Goal: Task Accomplishment & Management: Manage account settings

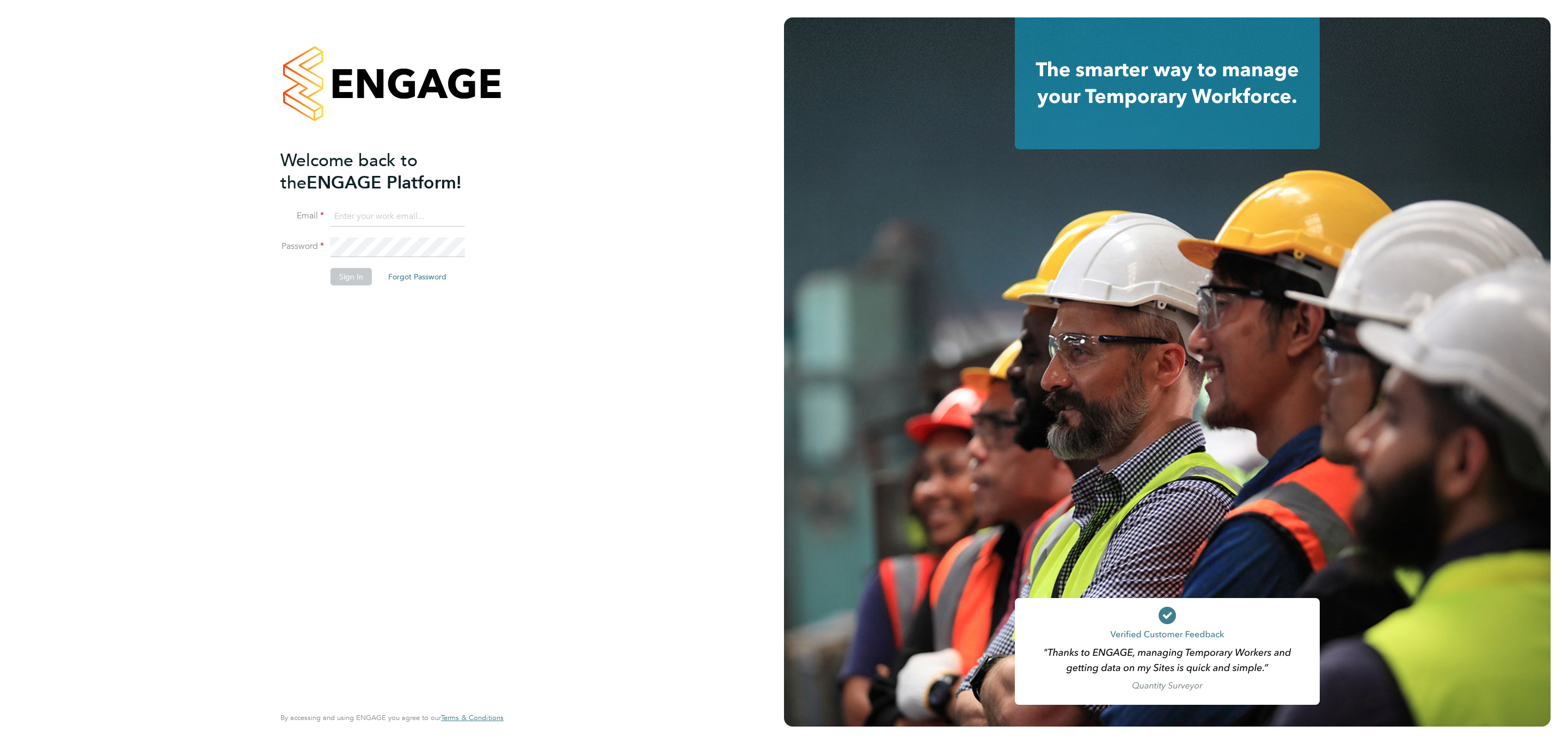
type input "[EMAIL_ADDRESS][DOMAIN_NAME]"
click at [347, 275] on fieldset "Email [EMAIL_ADDRESS][DOMAIN_NAME] Password Sign In Forgot Password" at bounding box center [387, 252] width 213 height 89
click at [349, 283] on button "Sign In" at bounding box center [351, 276] width 42 height 18
